Goal: Find specific page/section: Find specific page/section

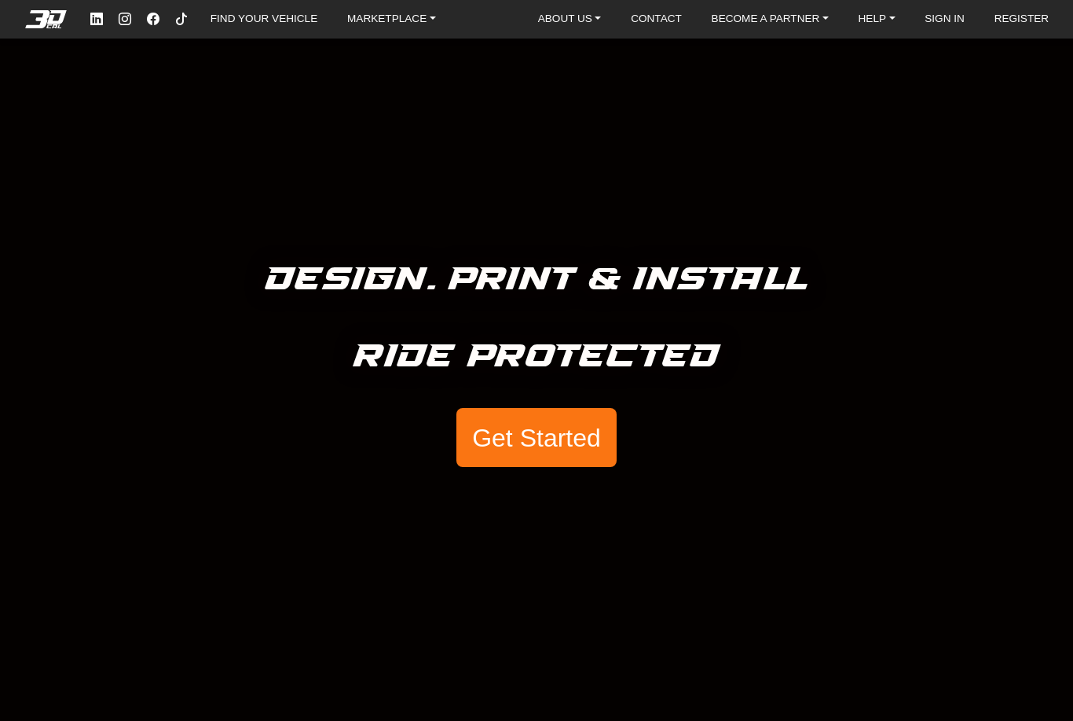
click at [527, 450] on button "Get Started" at bounding box center [537, 438] width 160 height 60
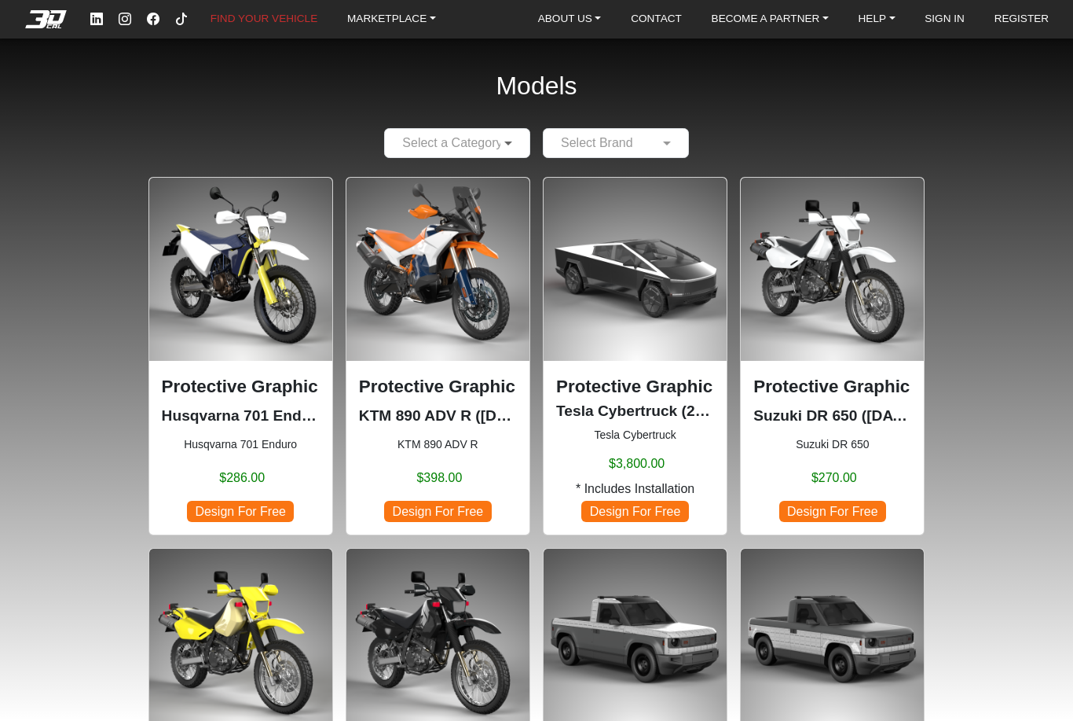
click at [508, 141] on span at bounding box center [511, 143] width 20 height 19
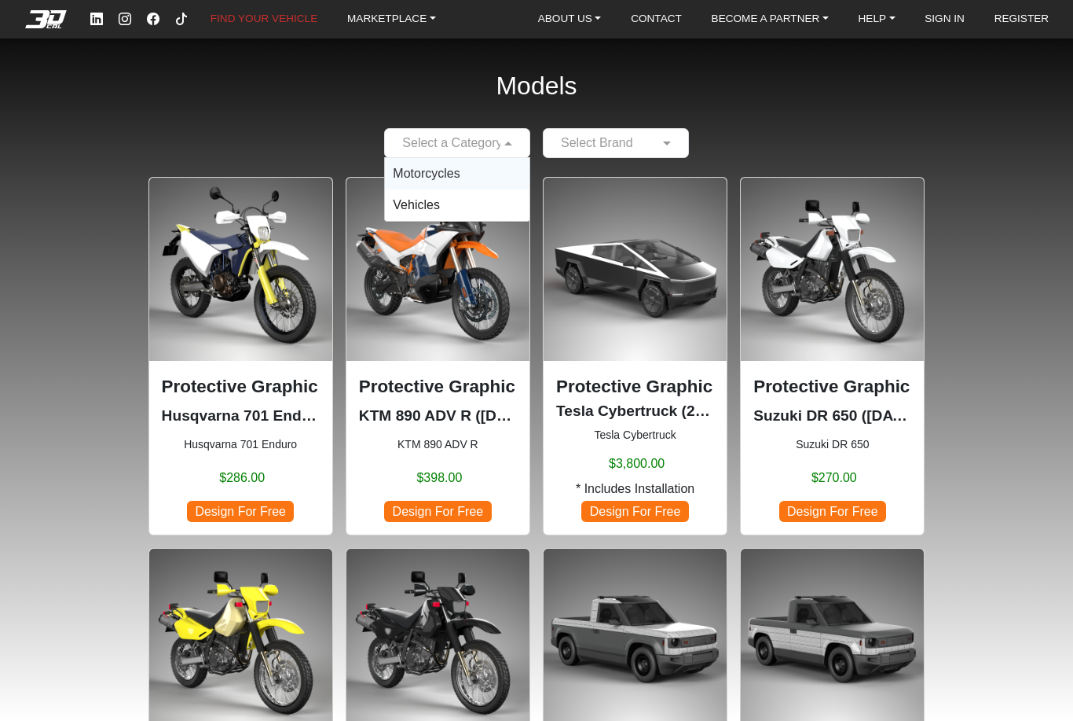
click at [480, 169] on div "Motorcycles" at bounding box center [457, 173] width 145 height 31
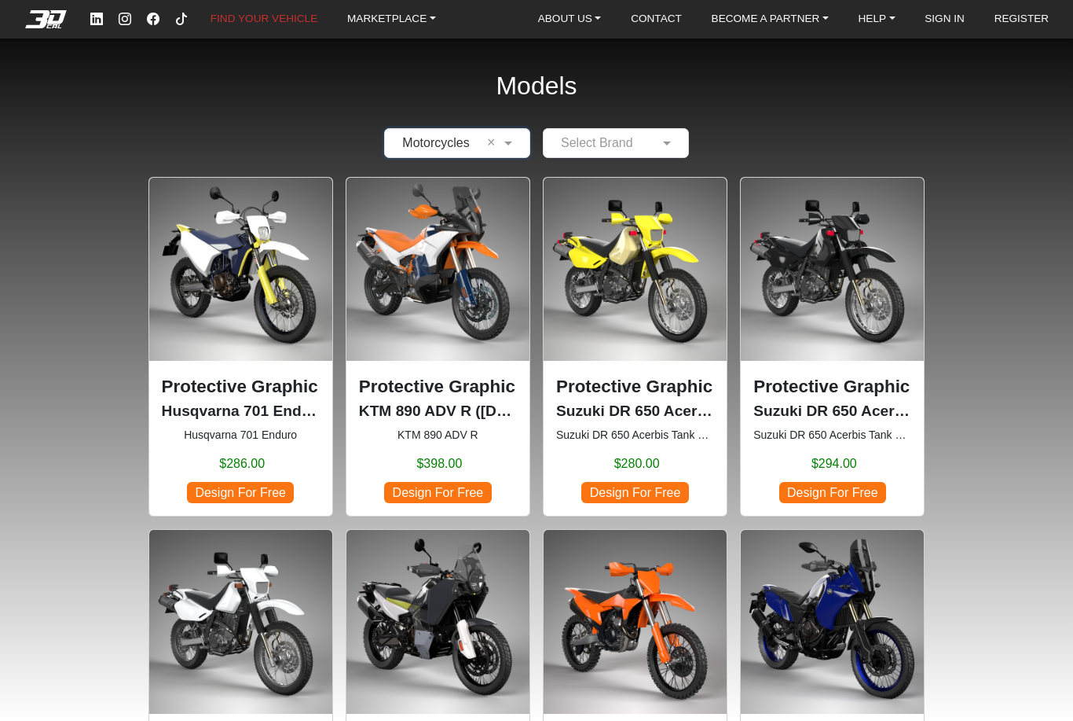
click at [596, 135] on div at bounding box center [616, 143] width 145 height 20
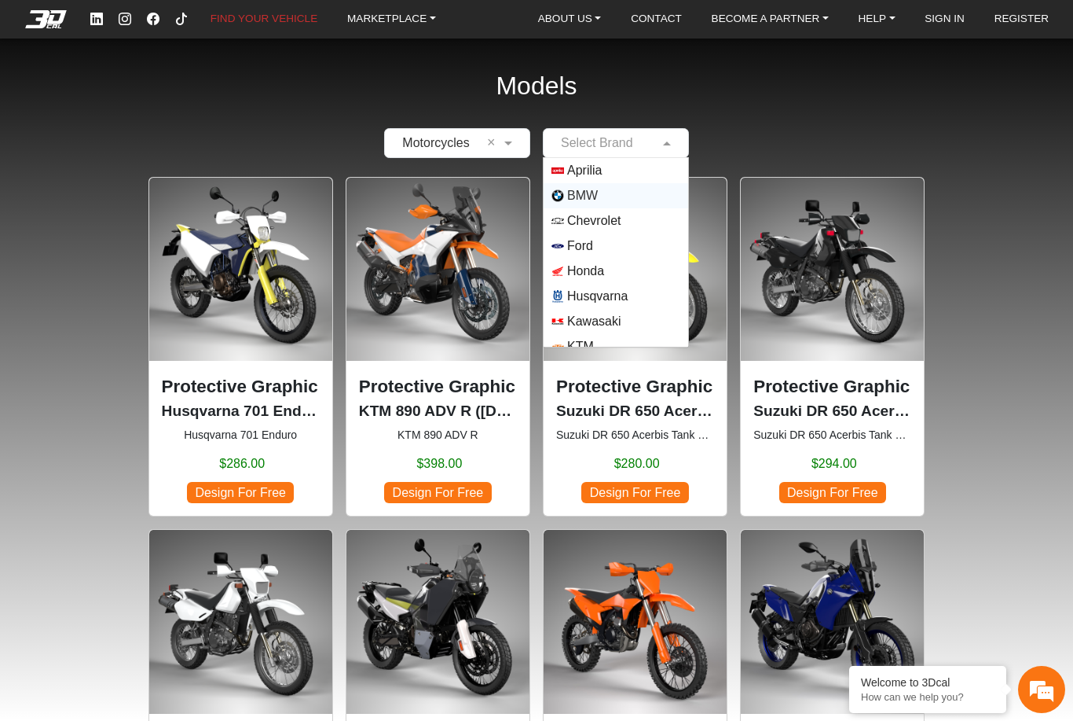
click at [564, 200] on img "Options List" at bounding box center [558, 195] width 13 height 13
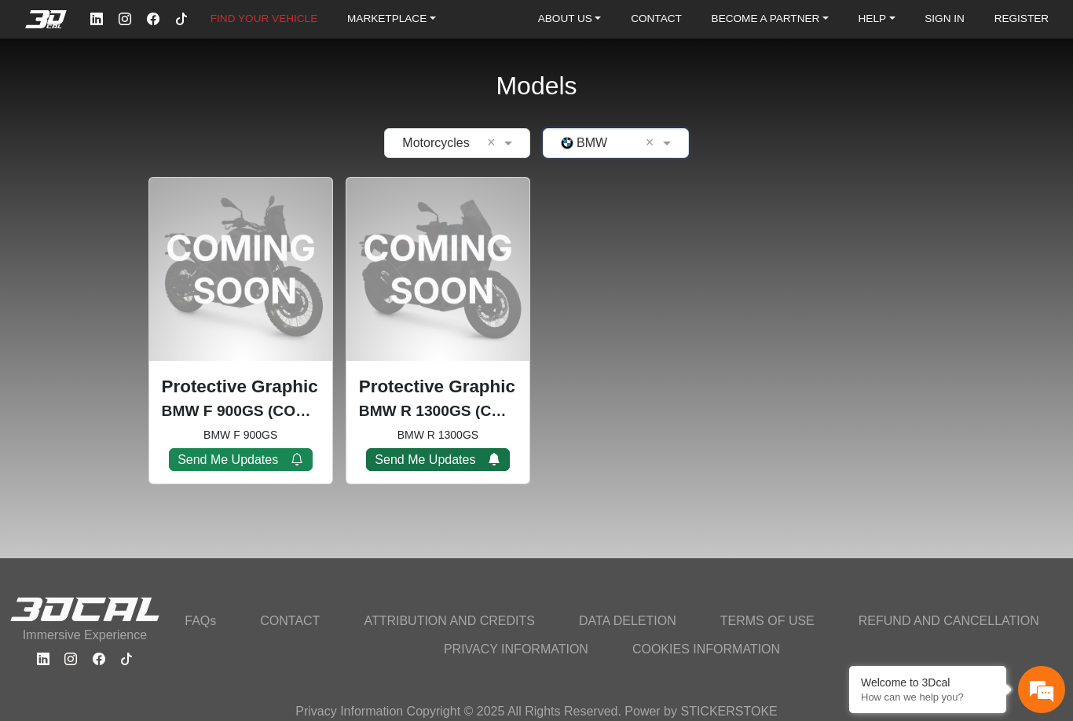
click at [447, 459] on button "Send Me Updates" at bounding box center [438, 459] width 144 height 23
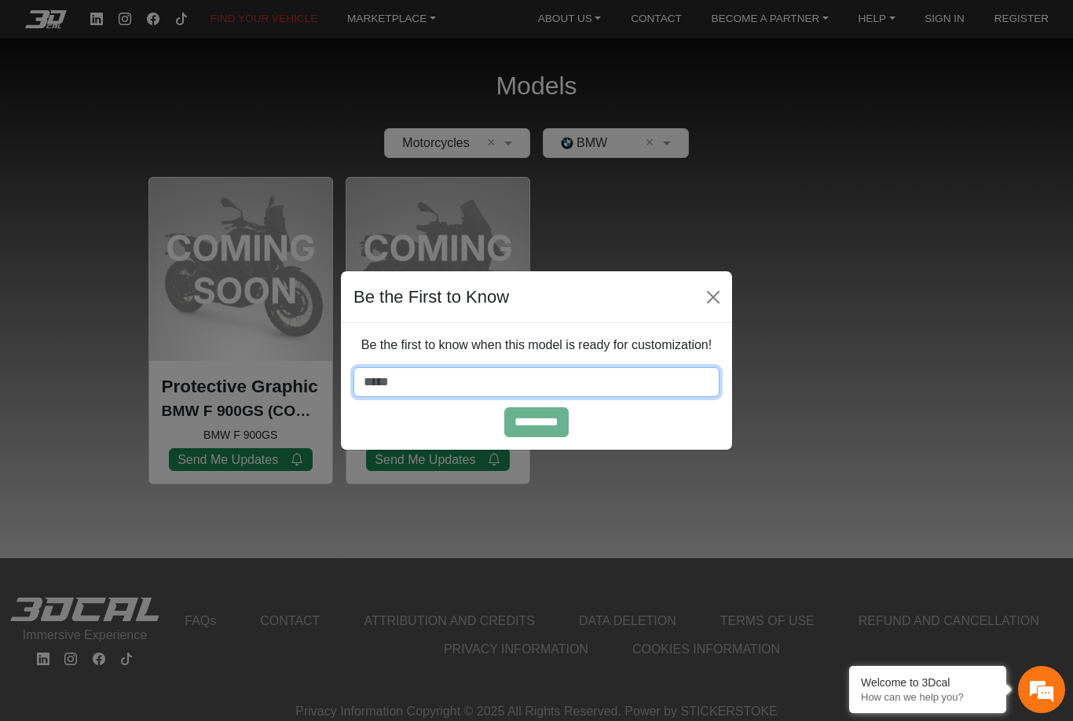
click at [469, 382] on input "email" at bounding box center [537, 382] width 366 height 30
type input "**********"
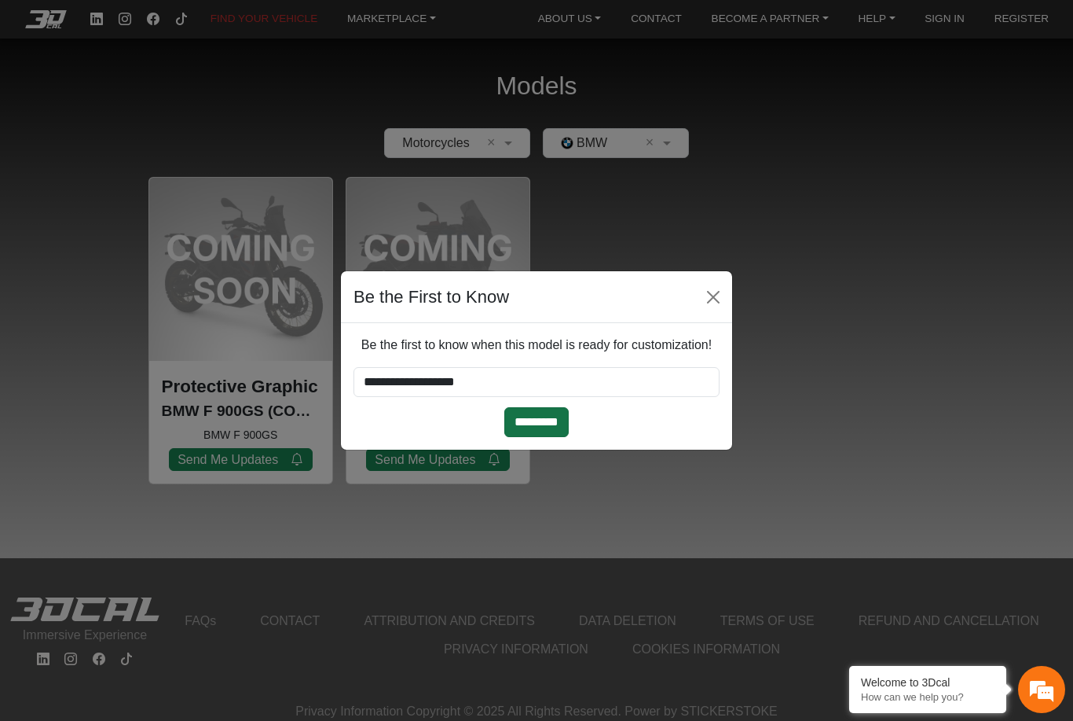
click at [536, 422] on input "*********" at bounding box center [537, 422] width 64 height 30
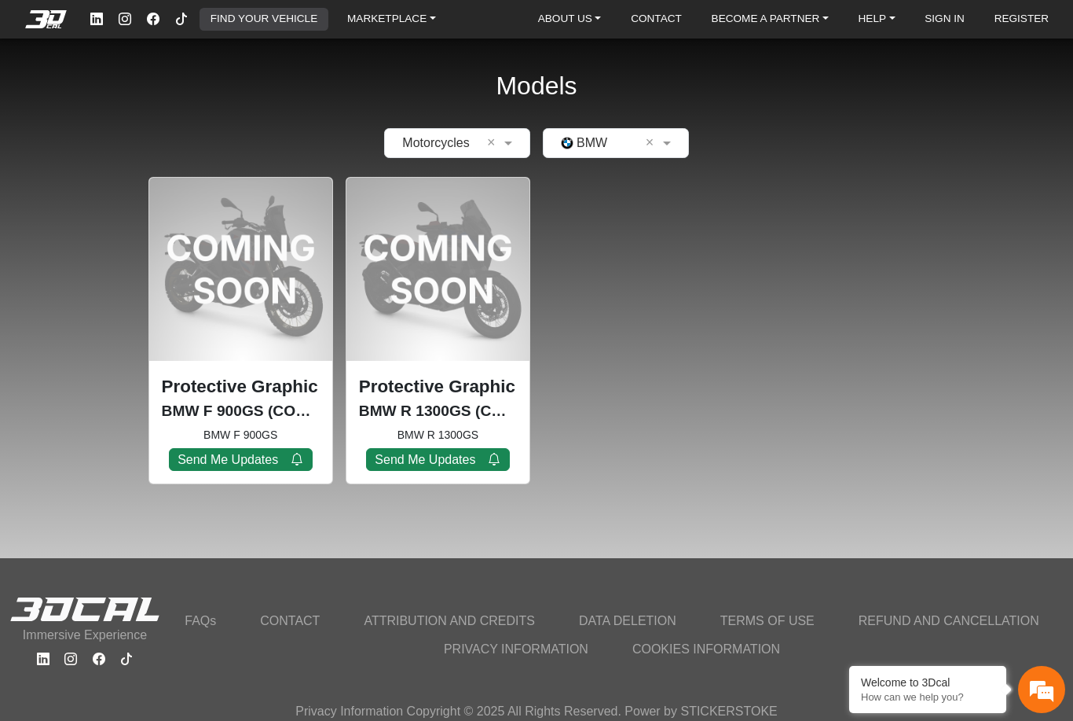
click at [281, 22] on link "FIND YOUR VEHICLE" at bounding box center [263, 20] width 119 height 24
click at [279, 24] on link "FIND YOUR VEHICLE" at bounding box center [263, 20] width 119 height 24
click at [313, 109] on div "Models × Motorcycles × × BMW × Protective Graphic Kit BMW F 900GS (COMING SOON)…" at bounding box center [536, 248] width 1073 height 497
click at [257, 16] on link "FIND YOUR VEHICLE" at bounding box center [263, 20] width 119 height 24
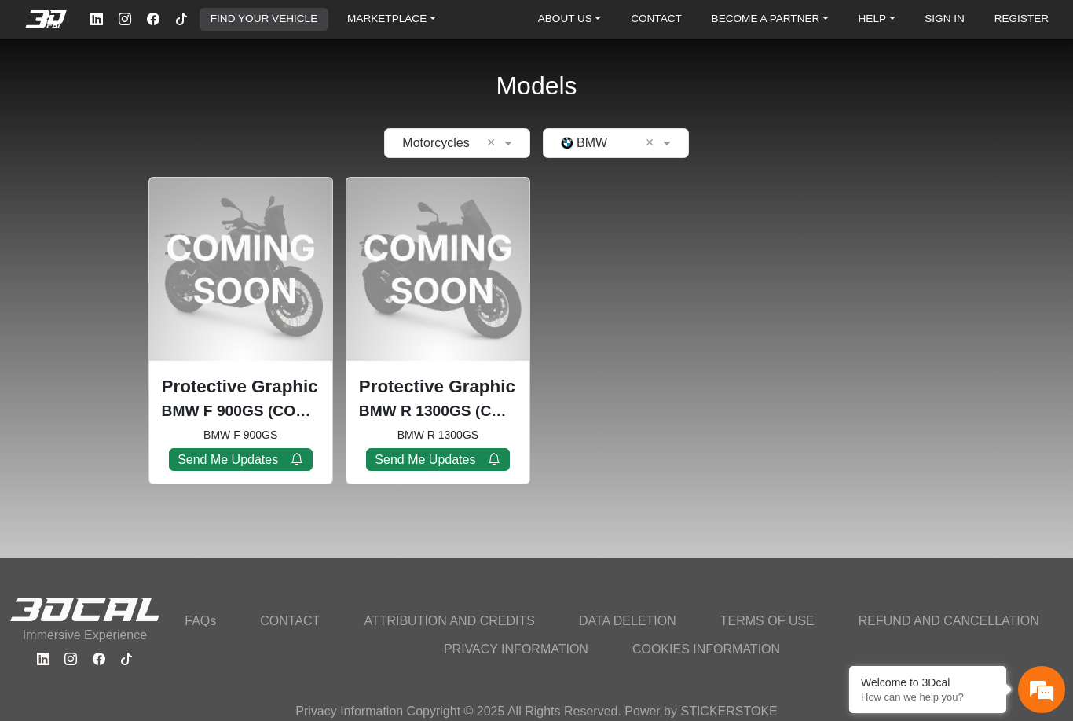
click at [279, 15] on link "FIND YOUR VEHICLE" at bounding box center [263, 20] width 119 height 24
click at [50, 20] on em at bounding box center [45, 18] width 63 height 17
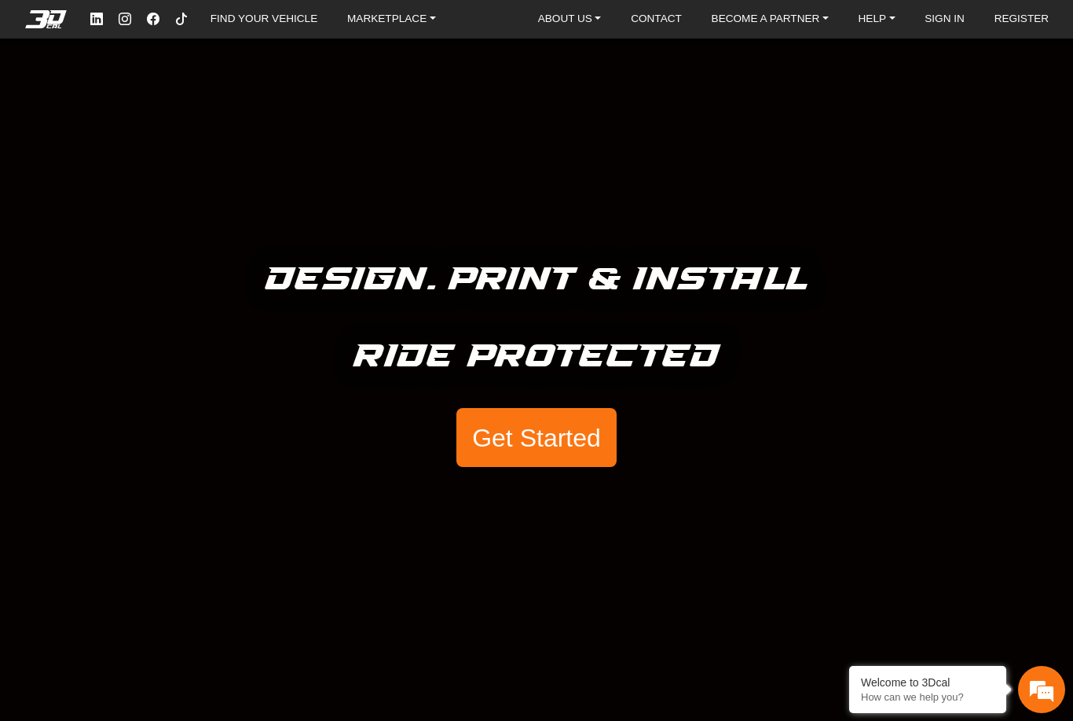
click at [516, 428] on button "Get Started" at bounding box center [537, 438] width 160 height 60
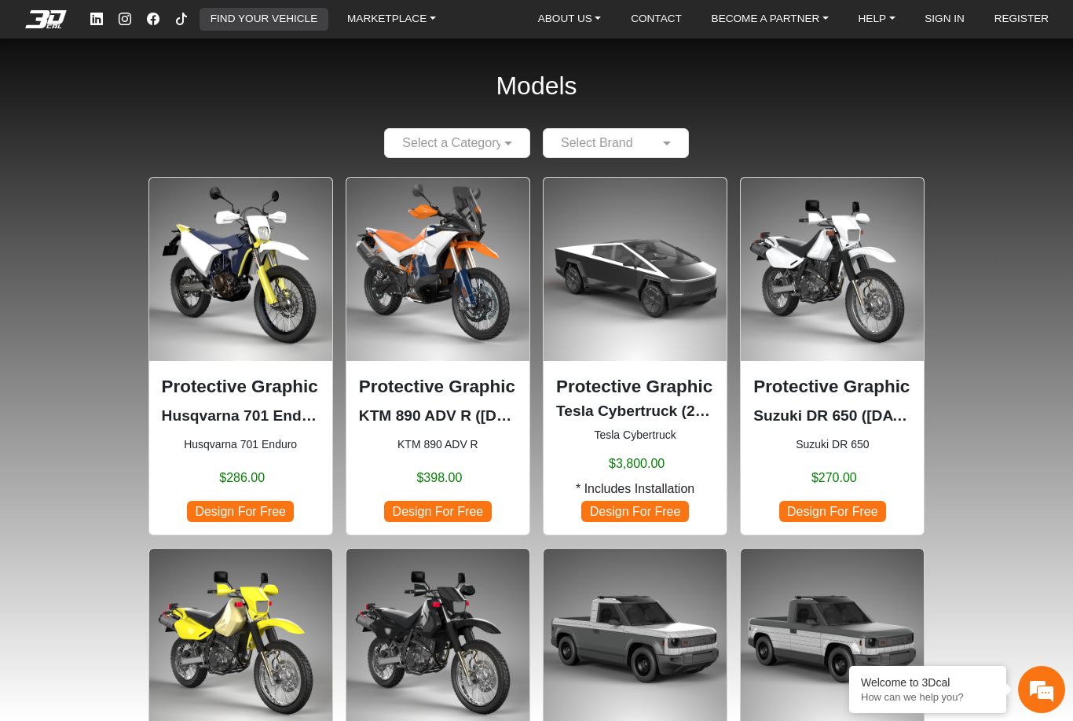
click at [282, 21] on link "FIND YOUR VEHICLE" at bounding box center [263, 20] width 119 height 24
click at [395, 16] on link "MARKETPLACE" at bounding box center [391, 20] width 101 height 24
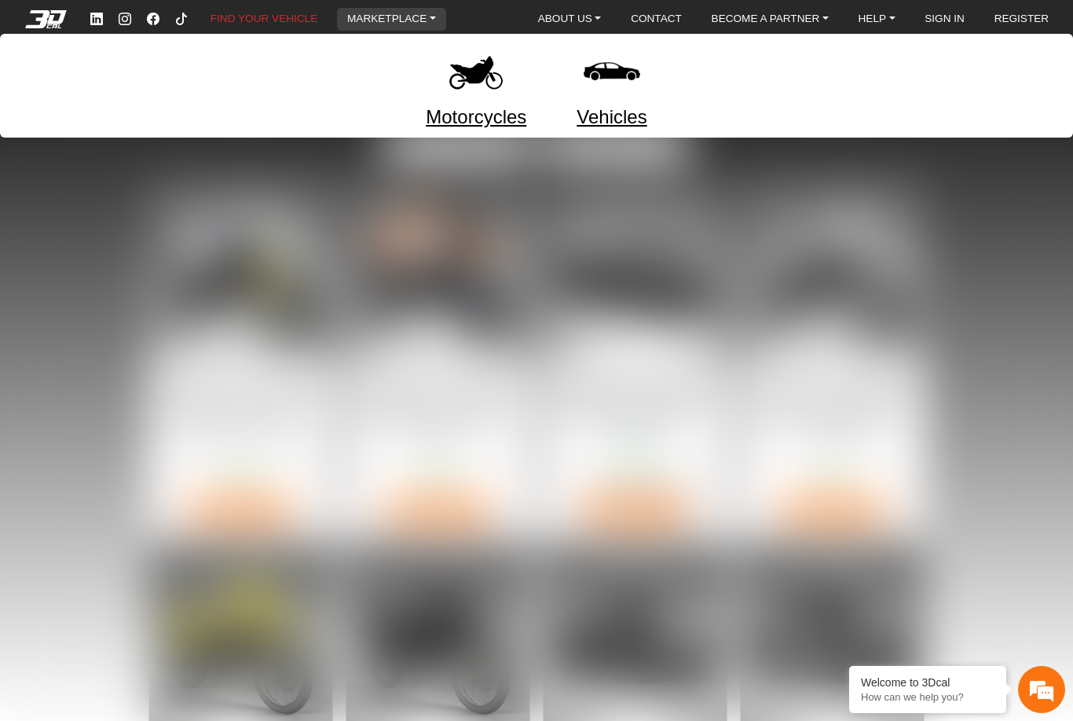
click at [494, 120] on link "Motorcycles" at bounding box center [476, 117] width 101 height 28
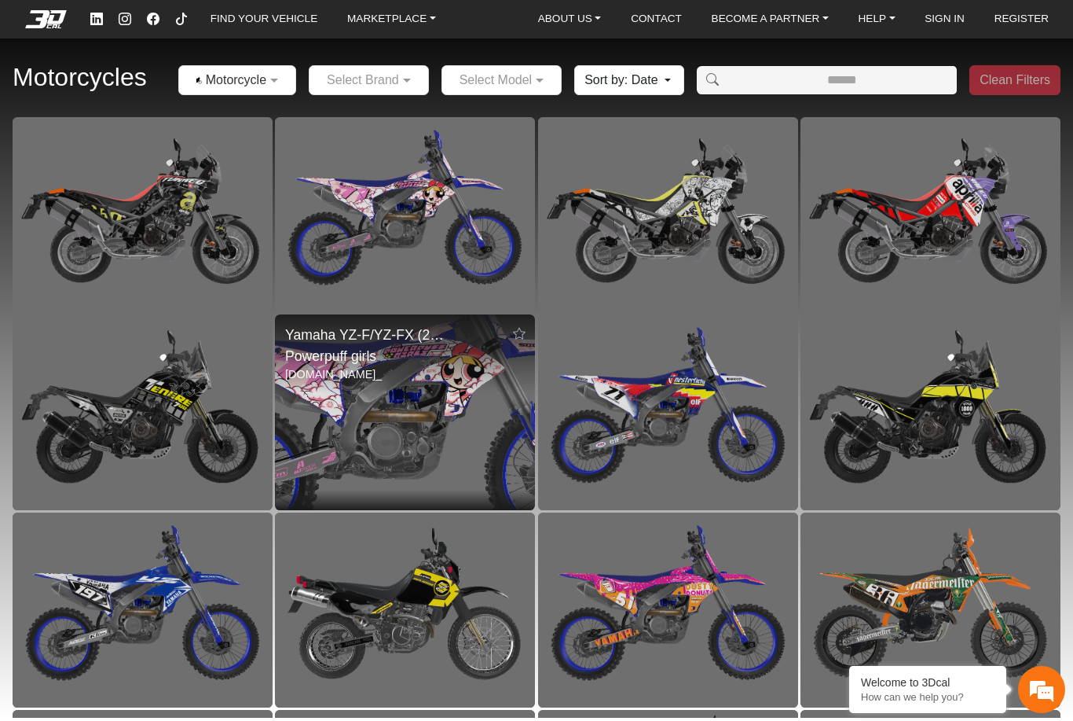
scroll to position [-1, 0]
